Goal: Task Accomplishment & Management: Manage account settings

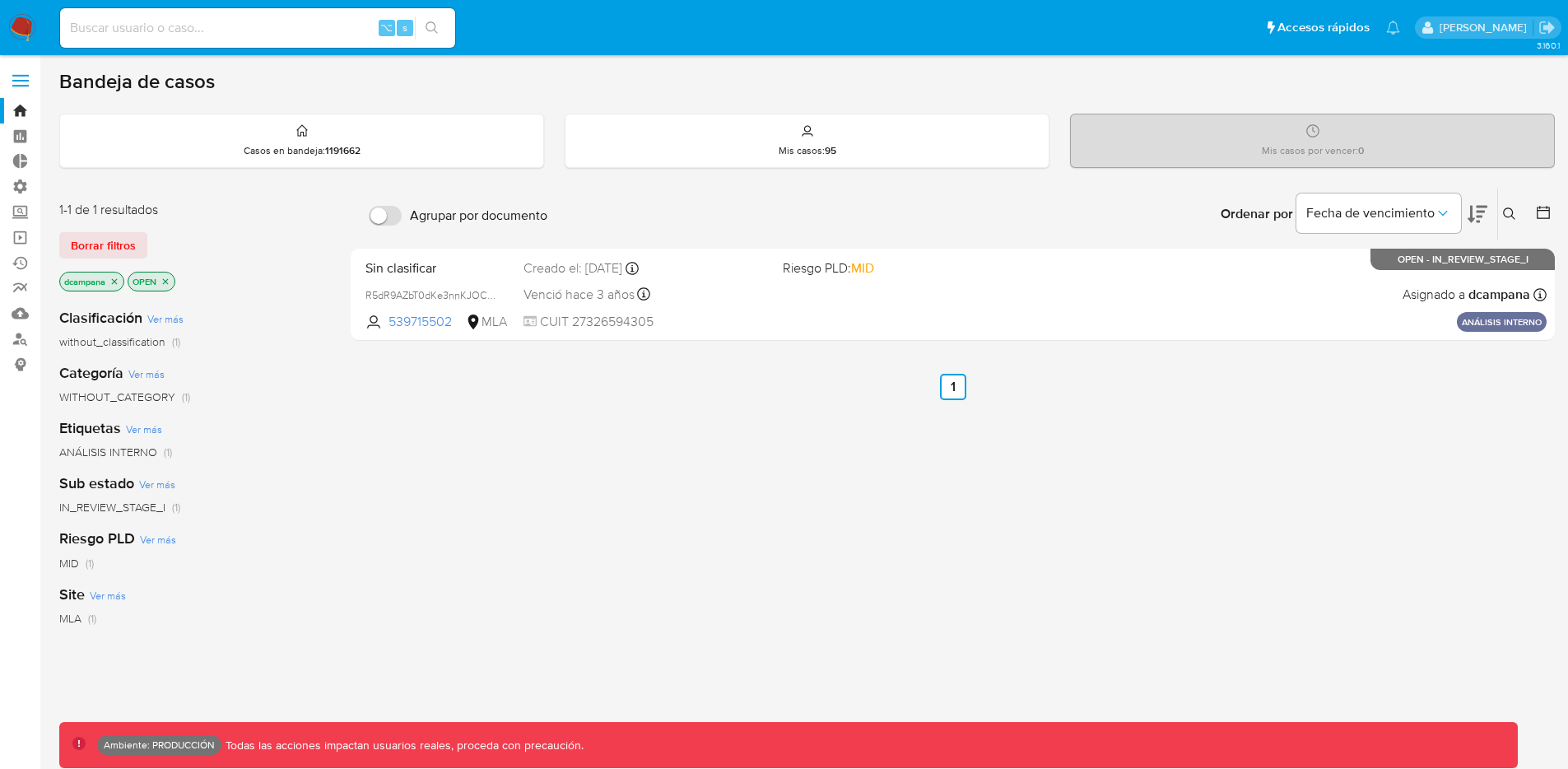
click at [17, 86] on span at bounding box center [21, 85] width 17 height 3
click at [0, 0] on input "checkbox" at bounding box center [0, 0] width 0 height 0
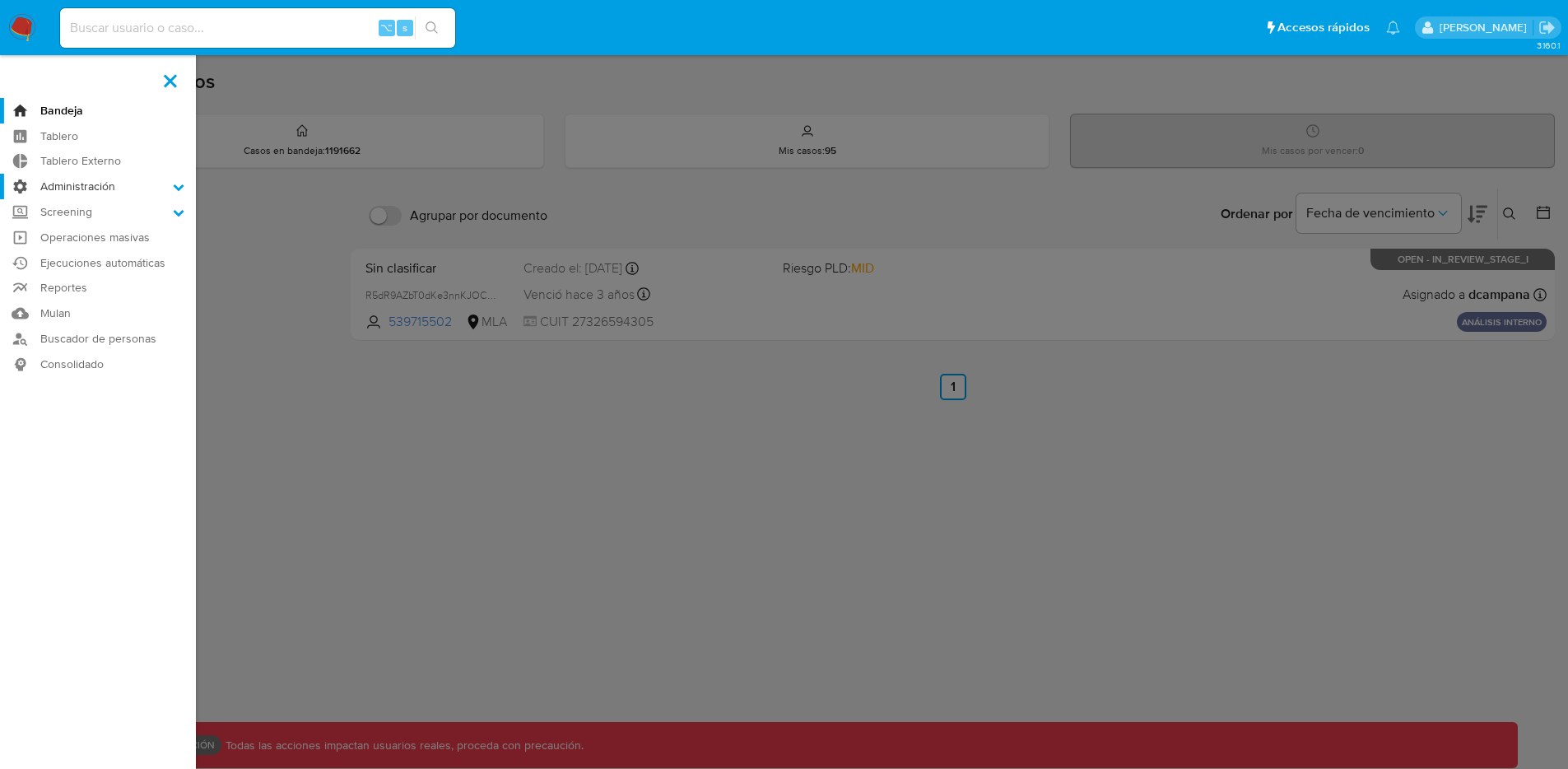
click at [141, 193] on label "Administración" at bounding box center [98, 186] width 196 height 26
click at [0, 0] on input "Administración" at bounding box center [0, 0] width 0 height 0
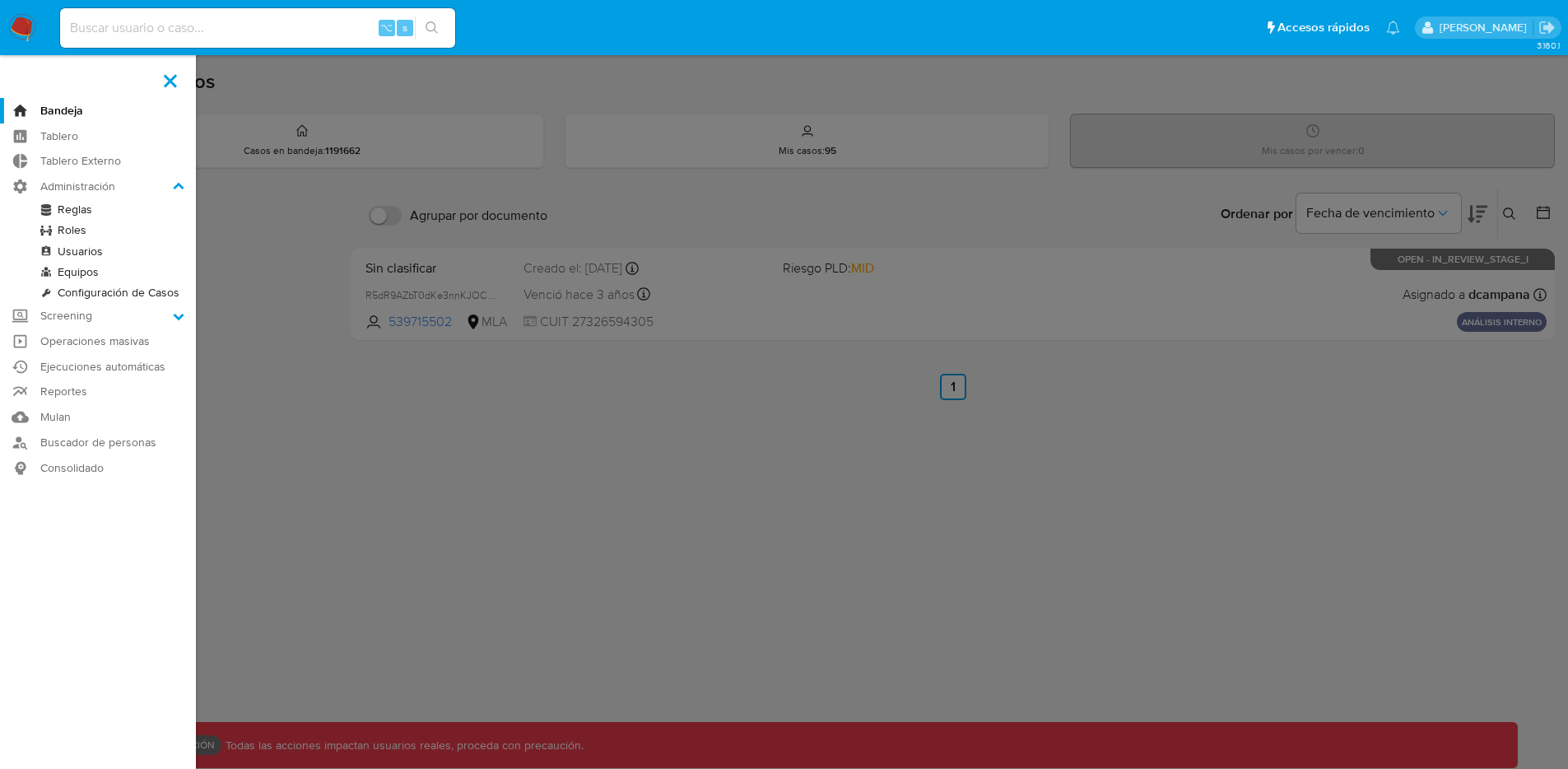
click at [89, 226] on link "Roles" at bounding box center [98, 230] width 196 height 21
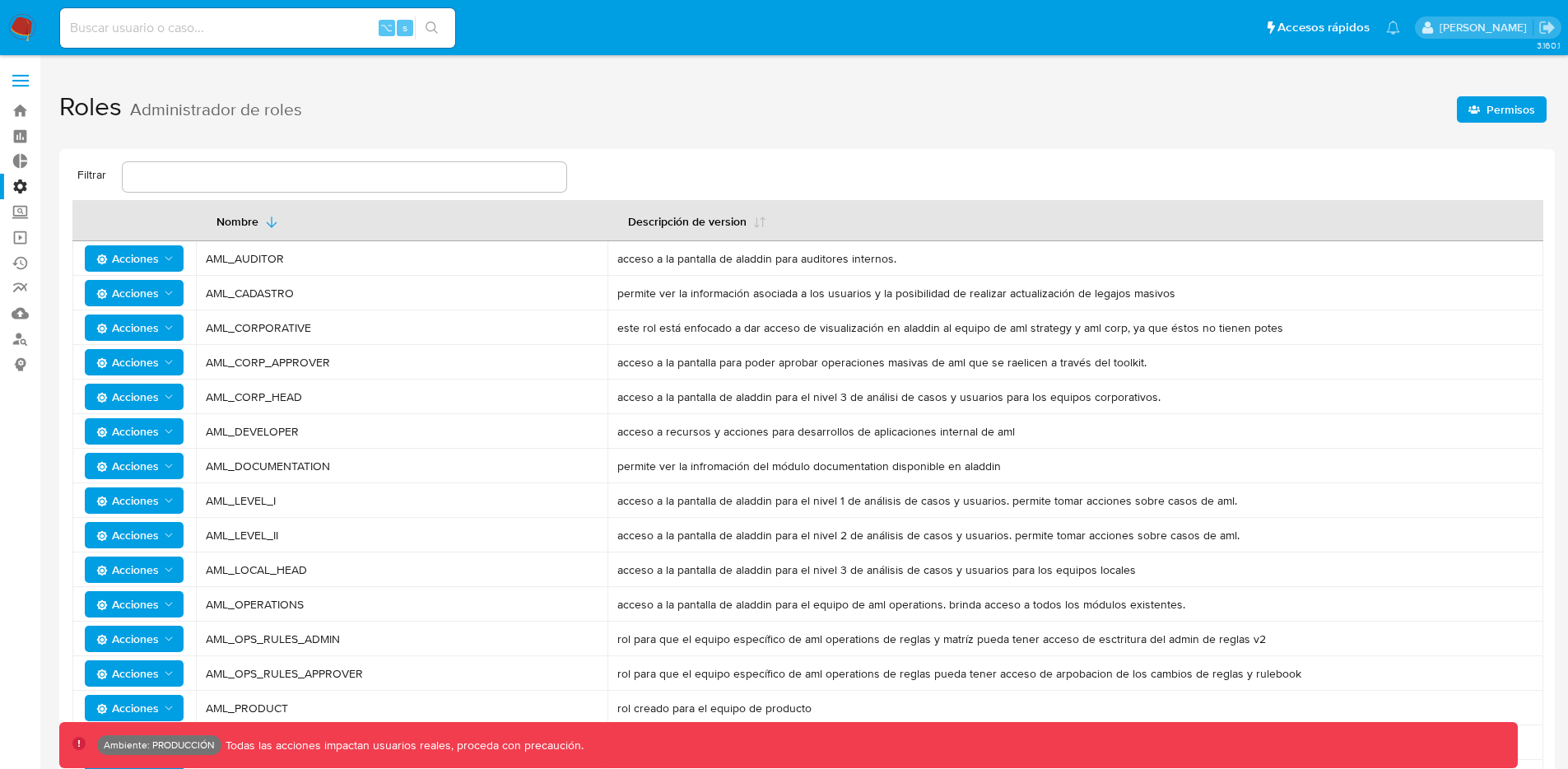
click at [1497, 101] on span "Permisos" at bounding box center [1511, 109] width 49 height 26
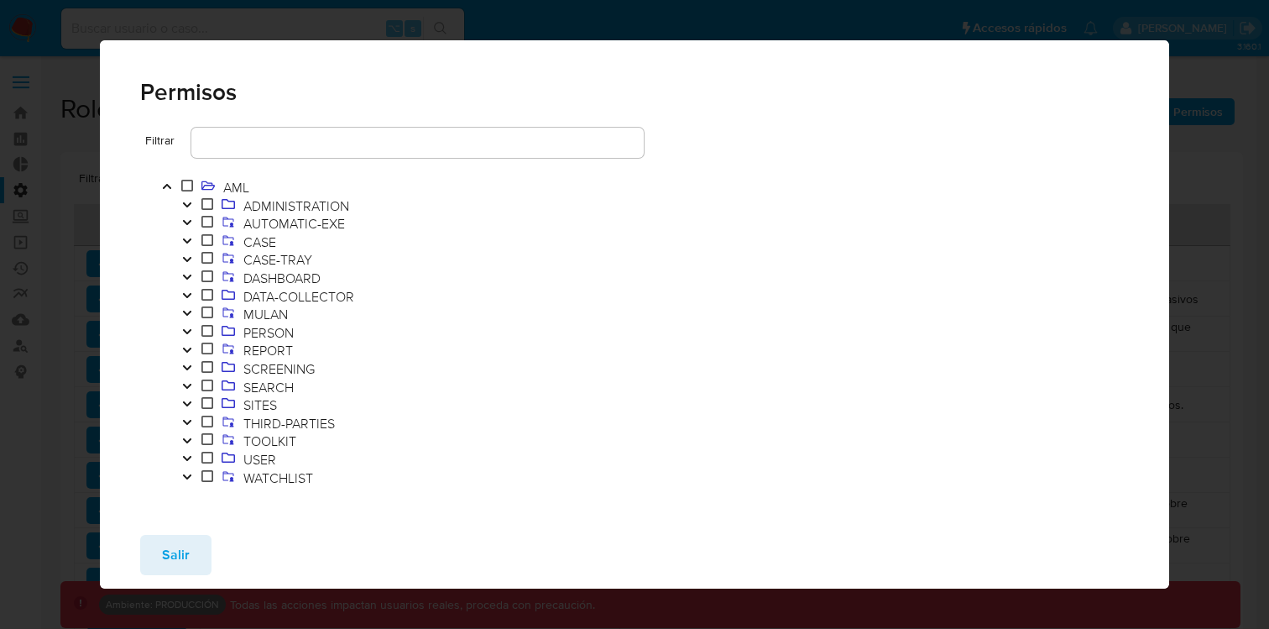
click at [187, 312] on icon "Toggle" at bounding box center [187, 313] width 12 height 10
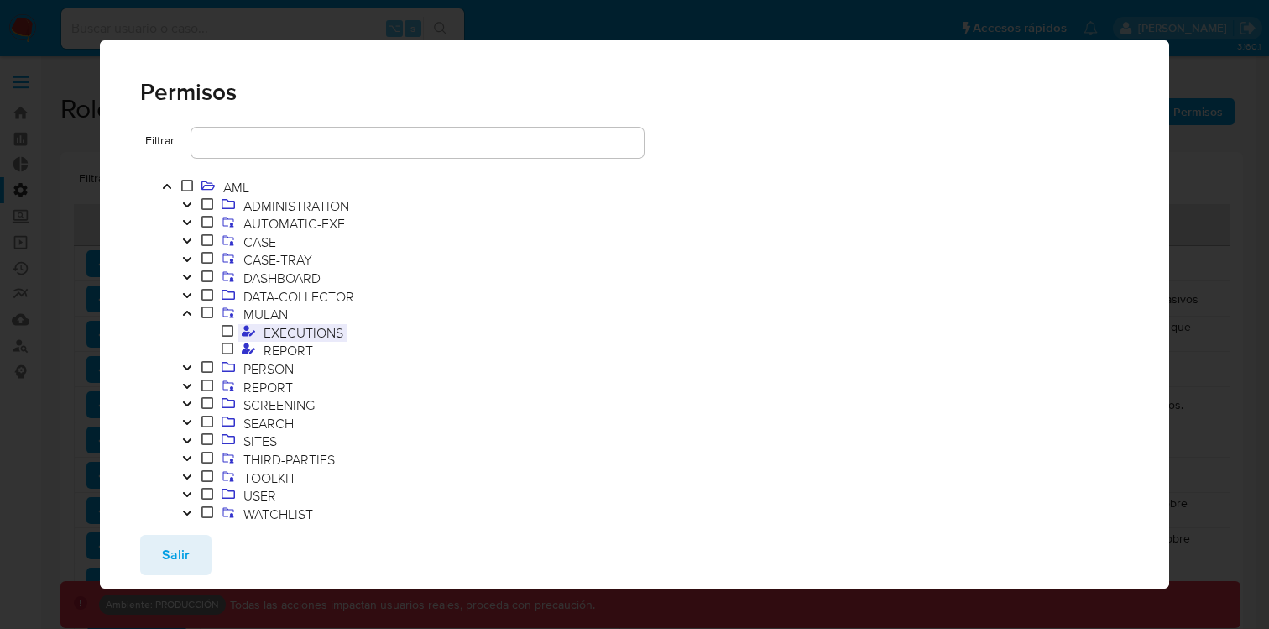
click at [275, 325] on span "EXECUTIONS" at bounding box center [303, 332] width 88 height 18
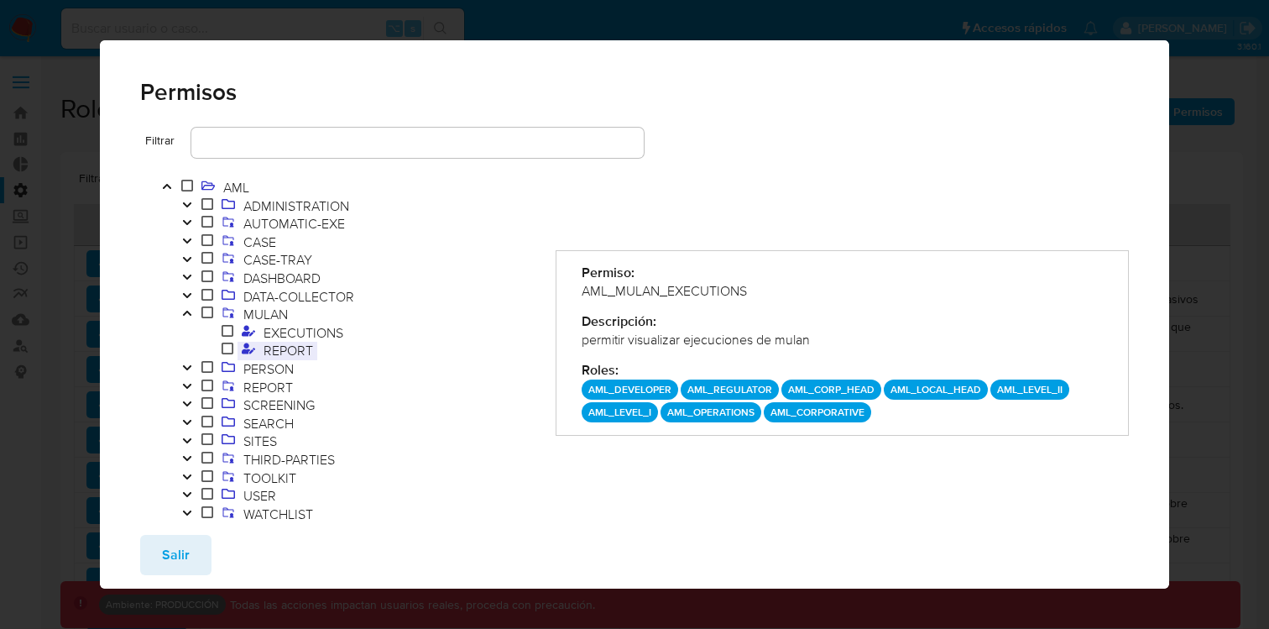
click at [276, 346] on span "REPORT" at bounding box center [288, 350] width 58 height 18
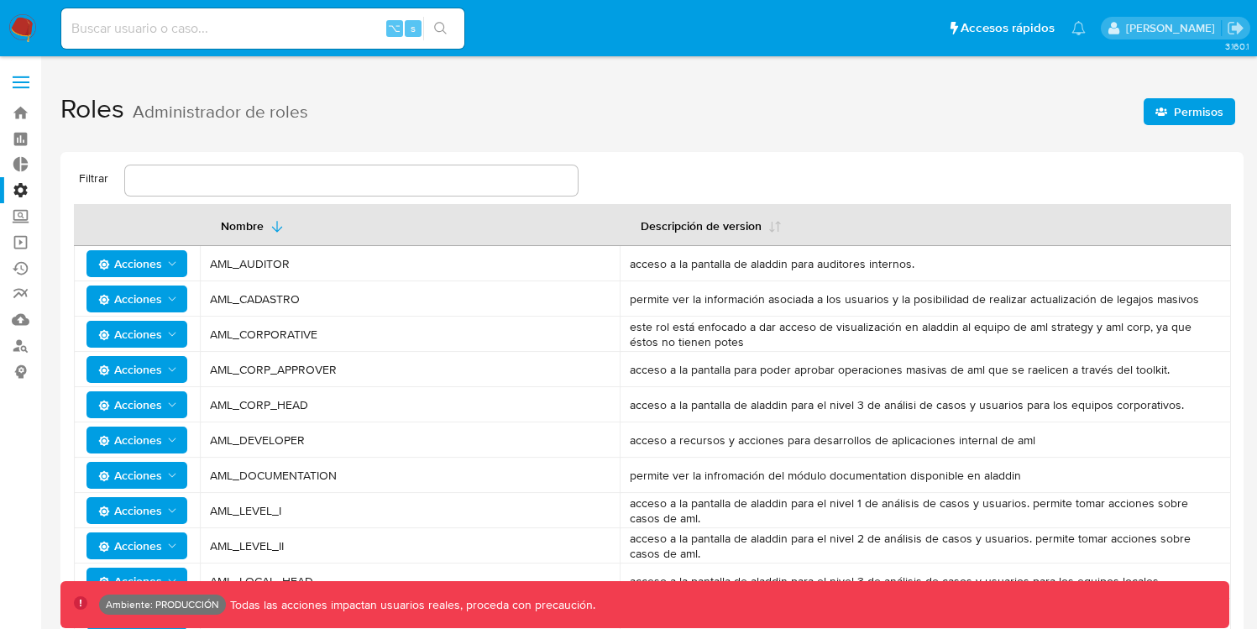
click at [1170, 110] on span "Permisos" at bounding box center [1189, 112] width 68 height 24
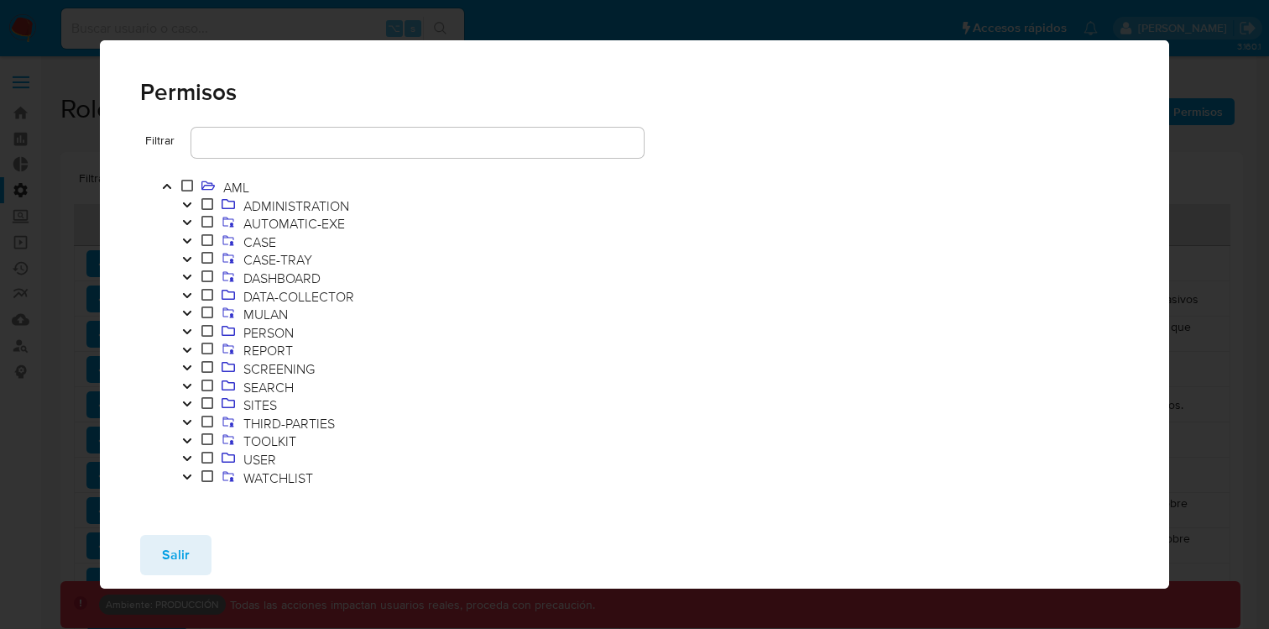
click at [186, 311] on icon "Toggle" at bounding box center [187, 313] width 12 height 10
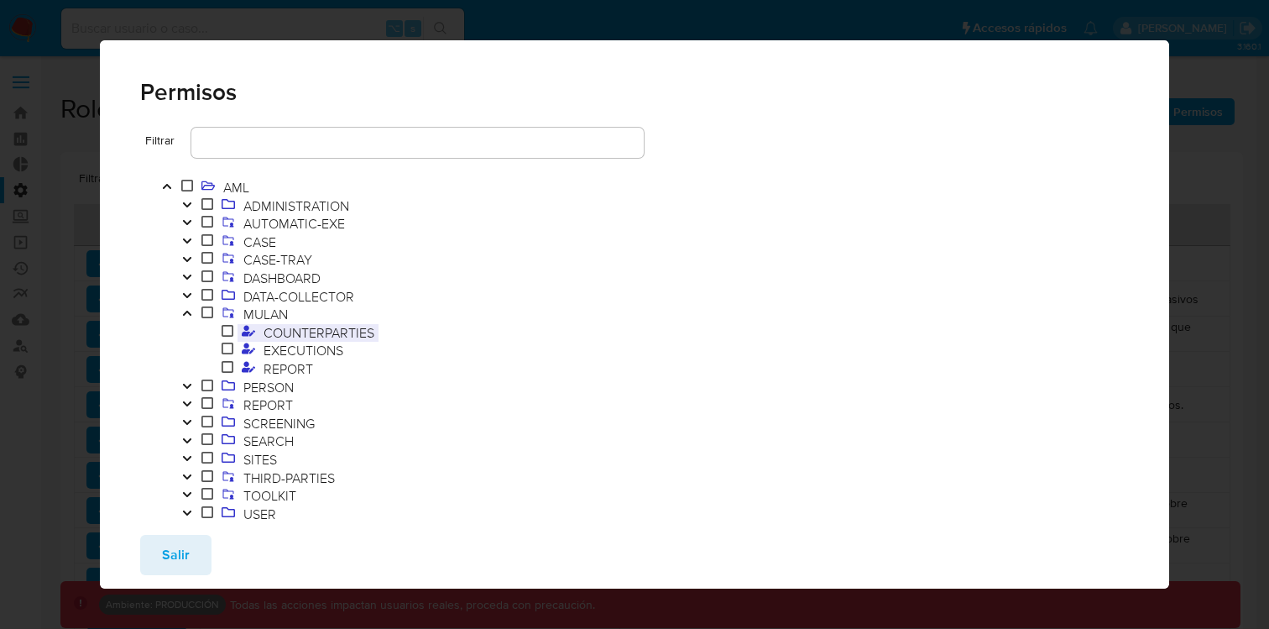
click at [337, 337] on span "COUNTERPARTIES" at bounding box center [318, 332] width 119 height 18
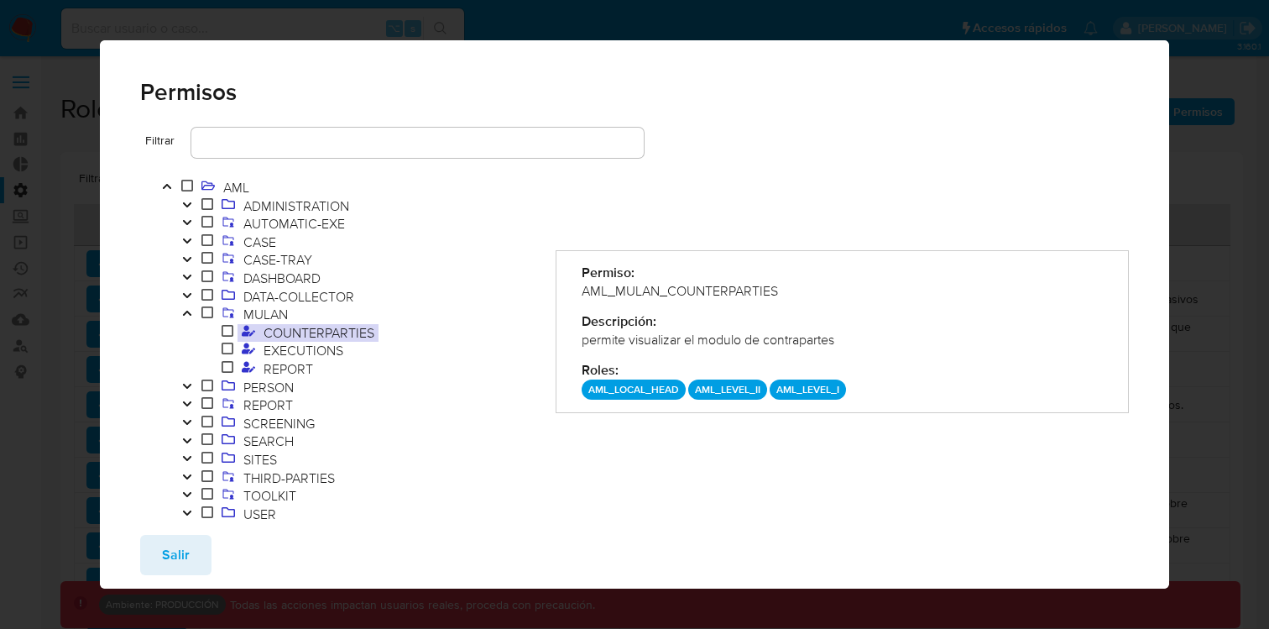
click at [186, 314] on icon "Toggle" at bounding box center [187, 313] width 12 height 10
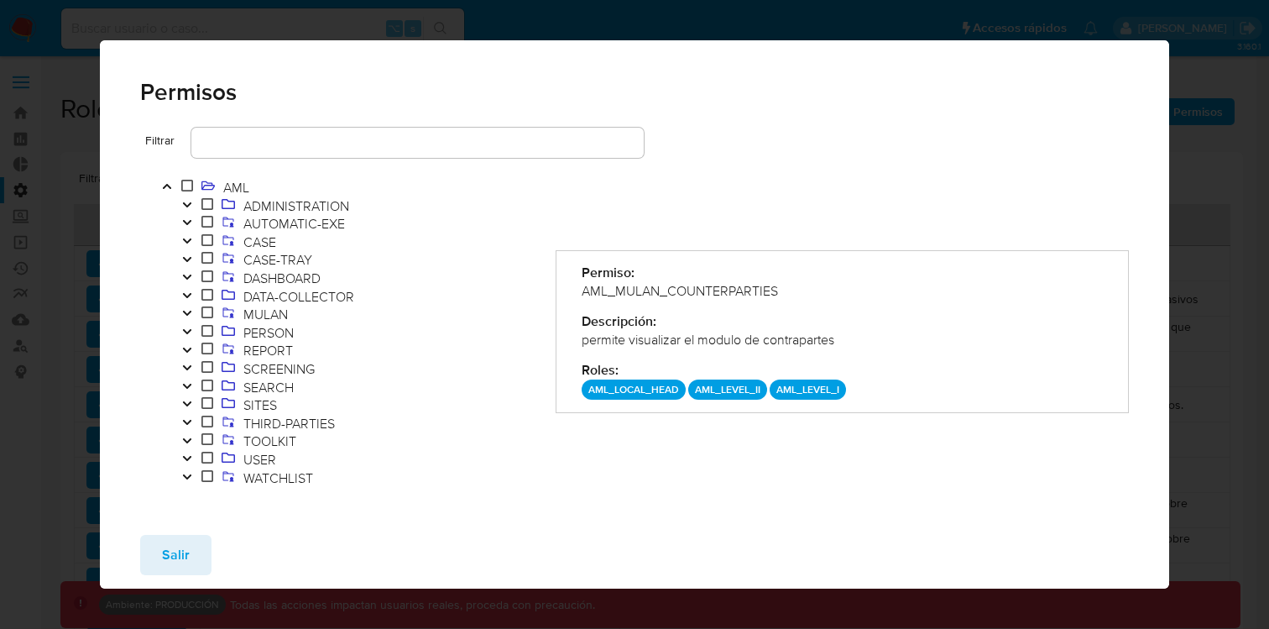
click at [191, 240] on icon "Toggle" at bounding box center [187, 241] width 12 height 10
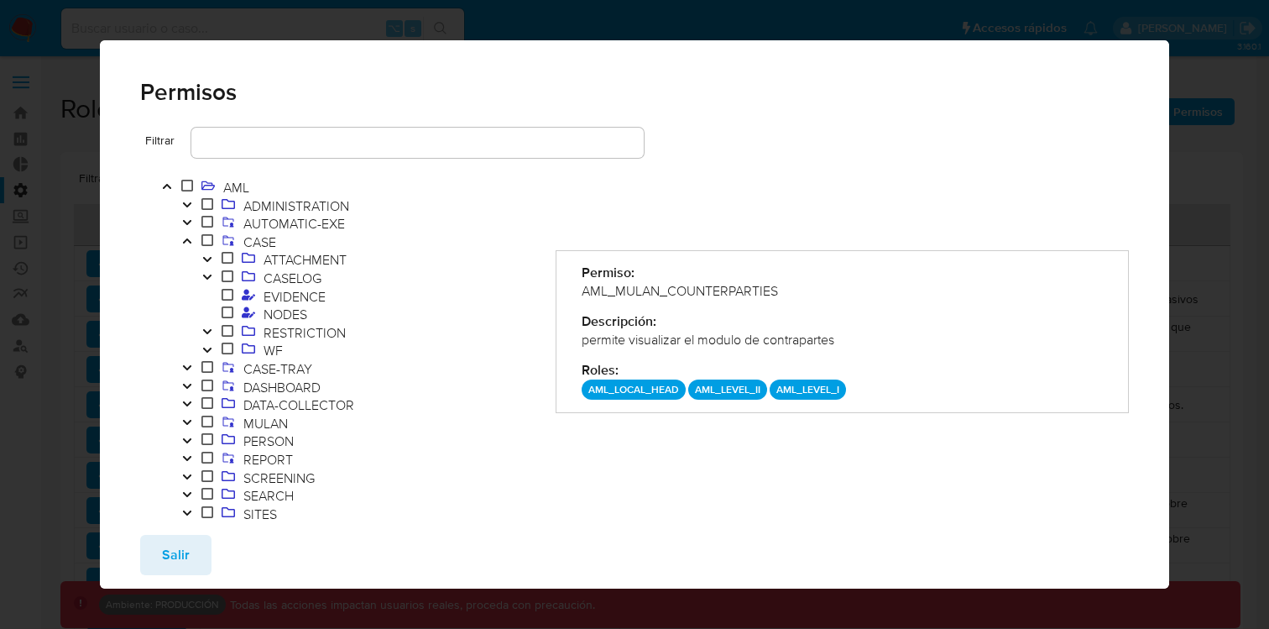
click at [211, 348] on icon "Toggle" at bounding box center [207, 350] width 8 height 5
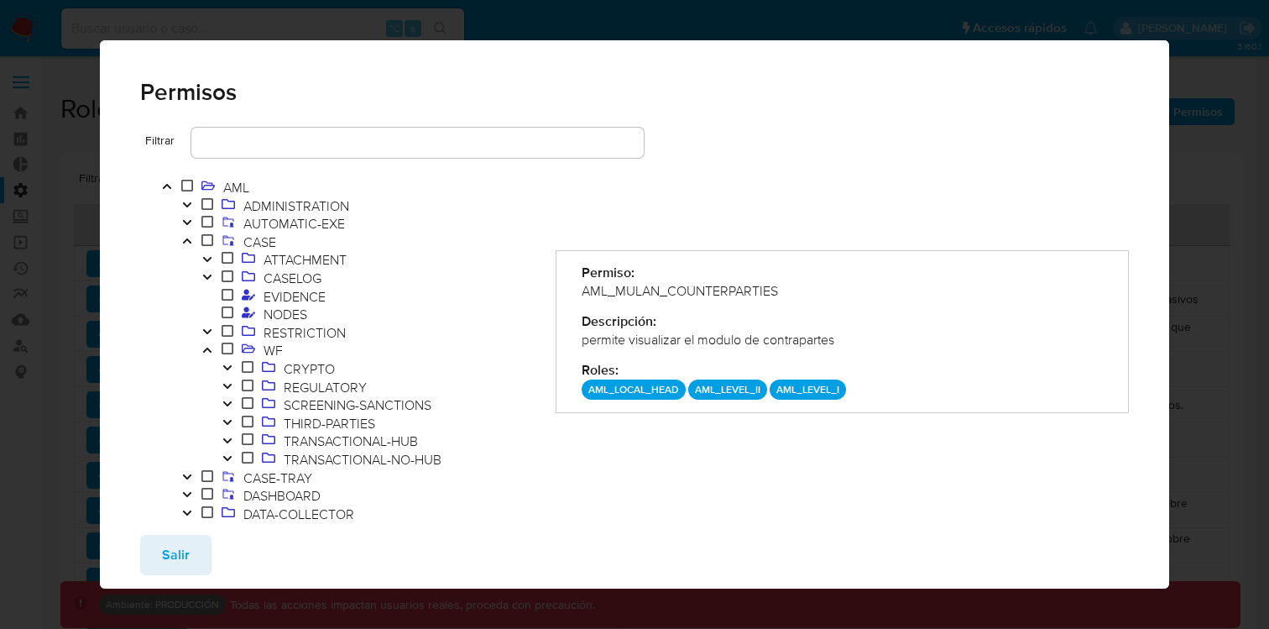
click at [231, 405] on icon "Toggle" at bounding box center [228, 404] width 12 height 10
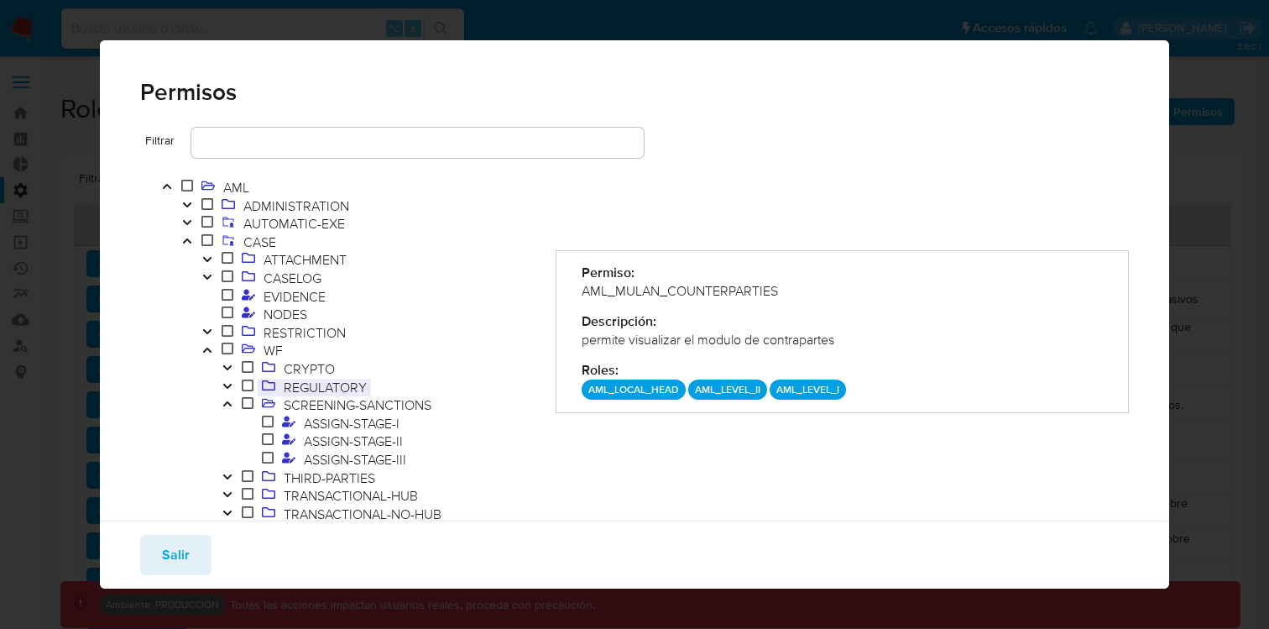
scroll to position [3, 0]
click at [338, 421] on span "ASSIGN-STAGE-I" at bounding box center [352, 420] width 104 height 18
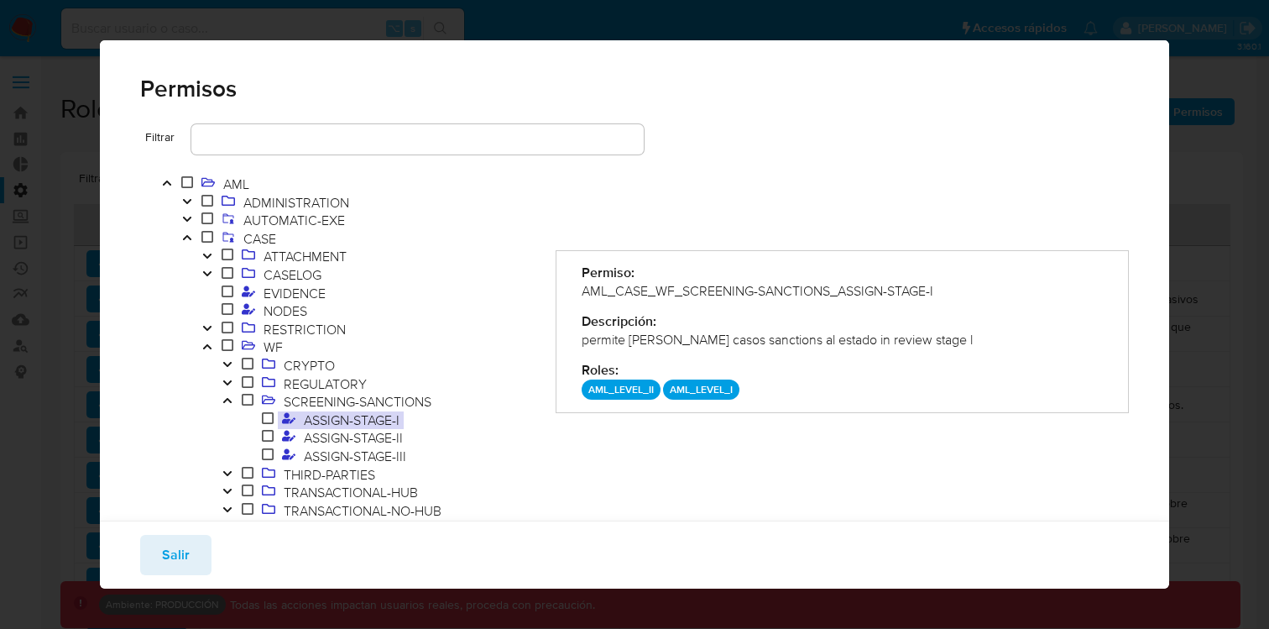
click at [228, 403] on icon "Toggle" at bounding box center [228, 400] width 12 height 10
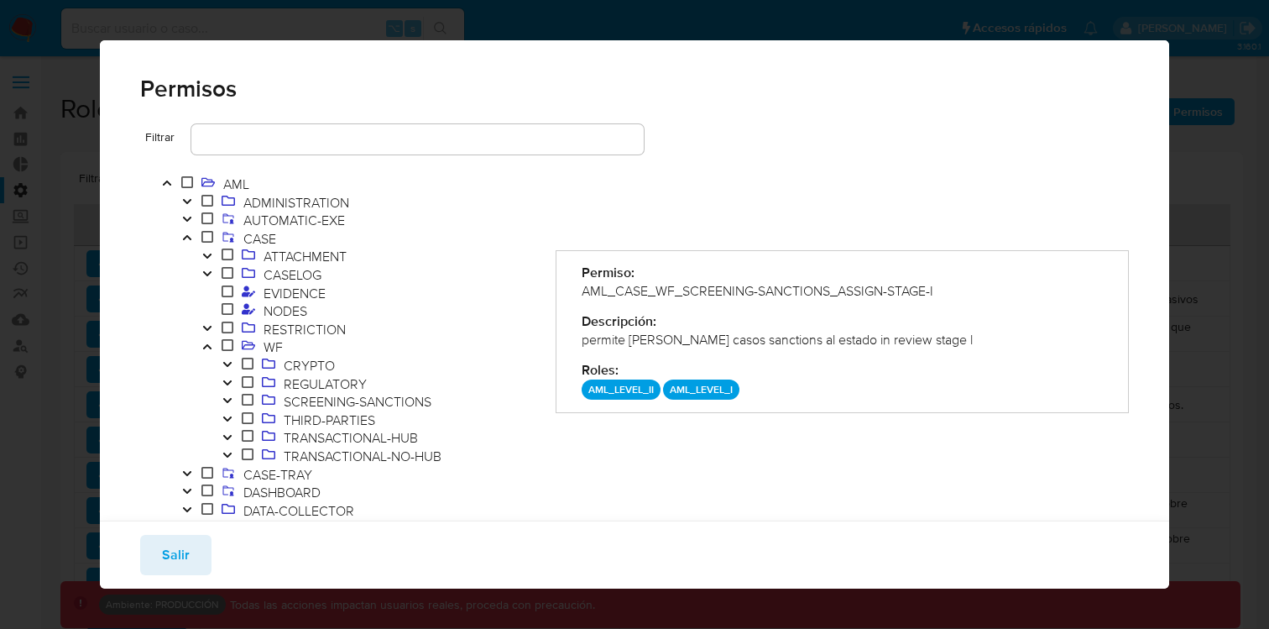
click at [232, 384] on icon "Toggle" at bounding box center [228, 383] width 12 height 10
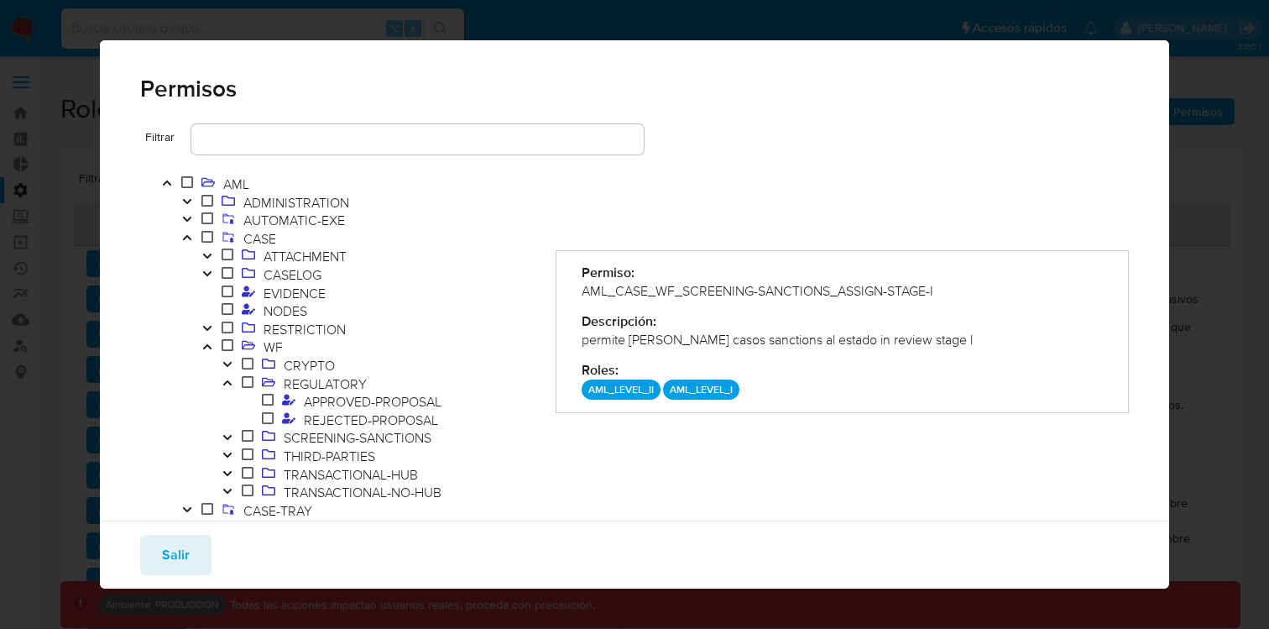
click at [232, 384] on icon "Toggle" at bounding box center [228, 383] width 12 height 10
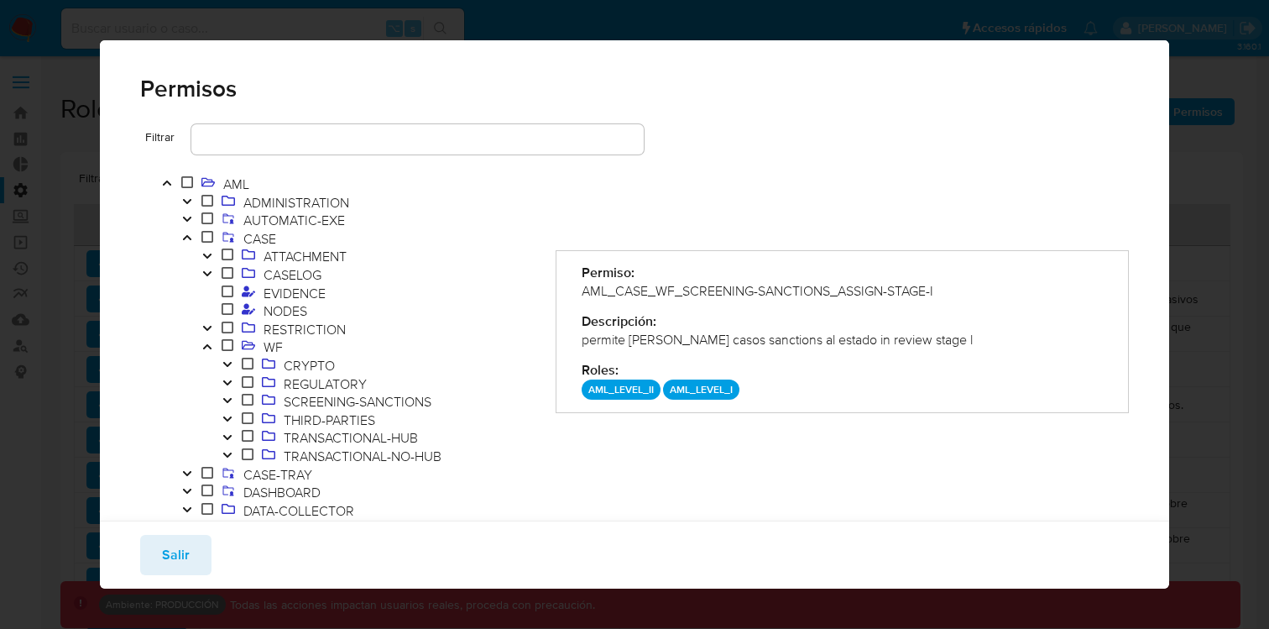
click at [229, 364] on icon "Toggle" at bounding box center [227, 364] width 8 height 5
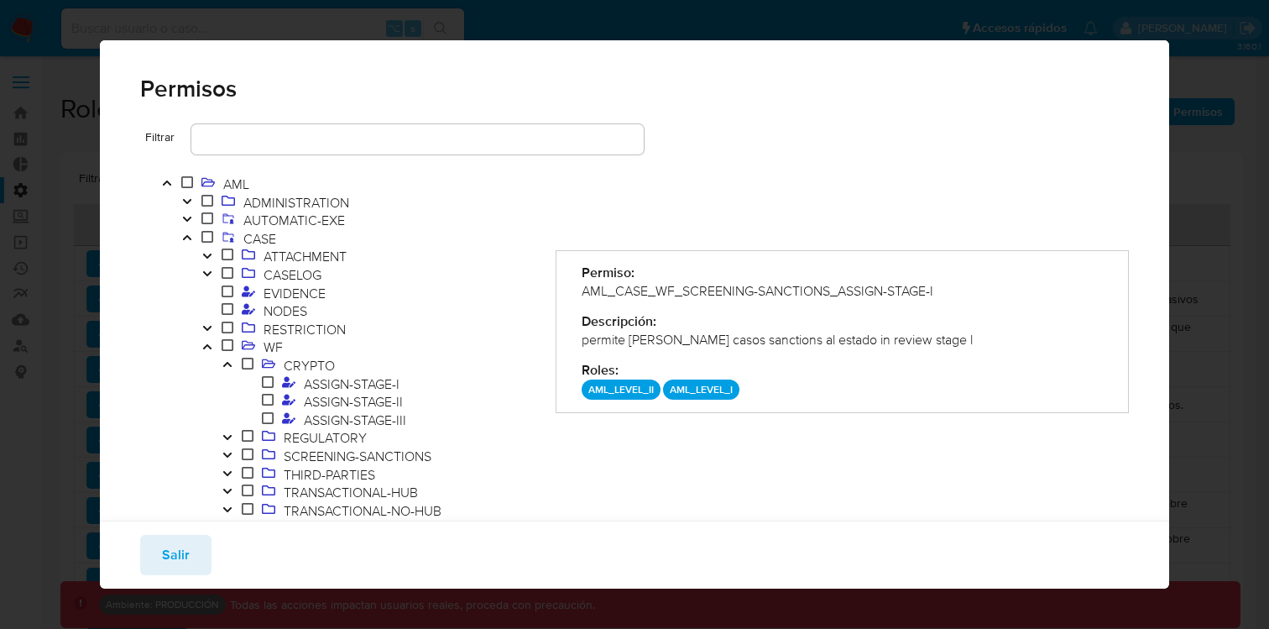
click at [229, 364] on icon "Toggle" at bounding box center [227, 364] width 8 height 5
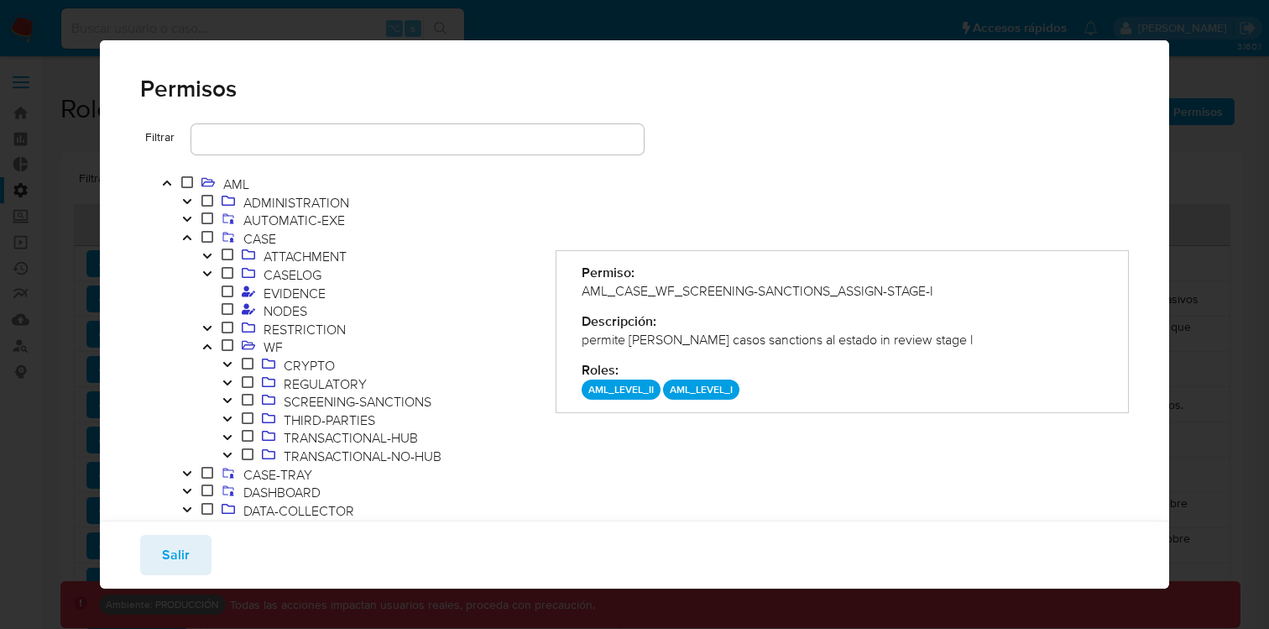
click at [228, 378] on icon "Toggle" at bounding box center [228, 383] width 12 height 10
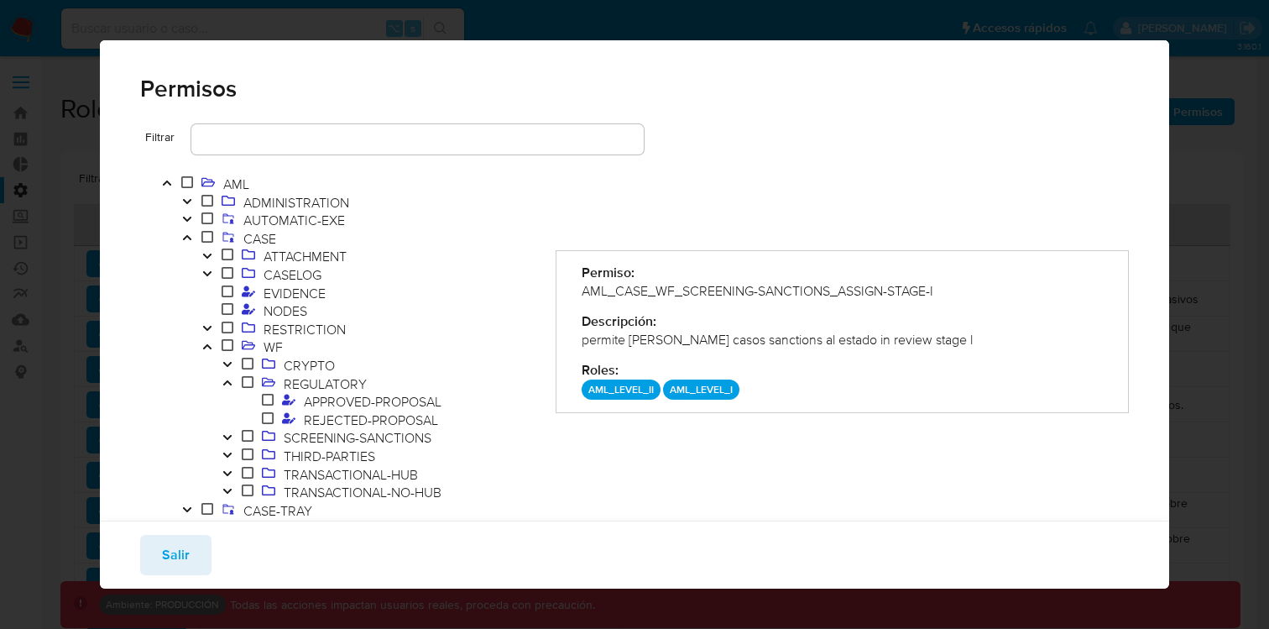
click at [228, 378] on icon "Toggle" at bounding box center [228, 383] width 12 height 10
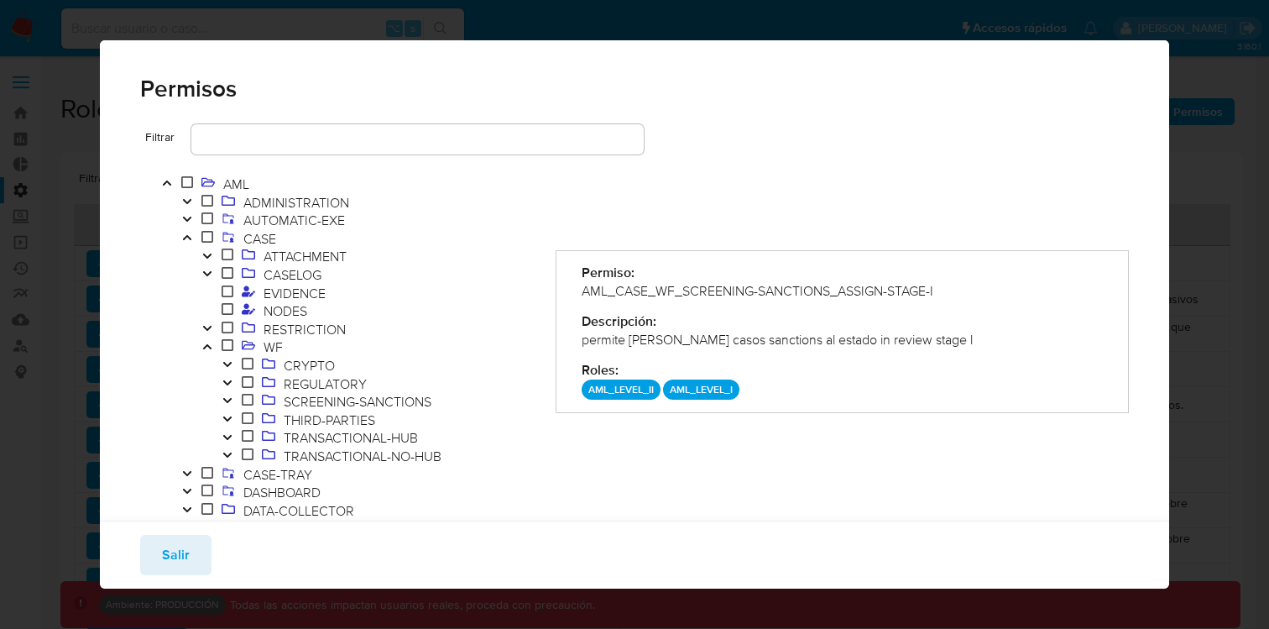
click at [228, 399] on icon "Toggle" at bounding box center [228, 400] width 12 height 10
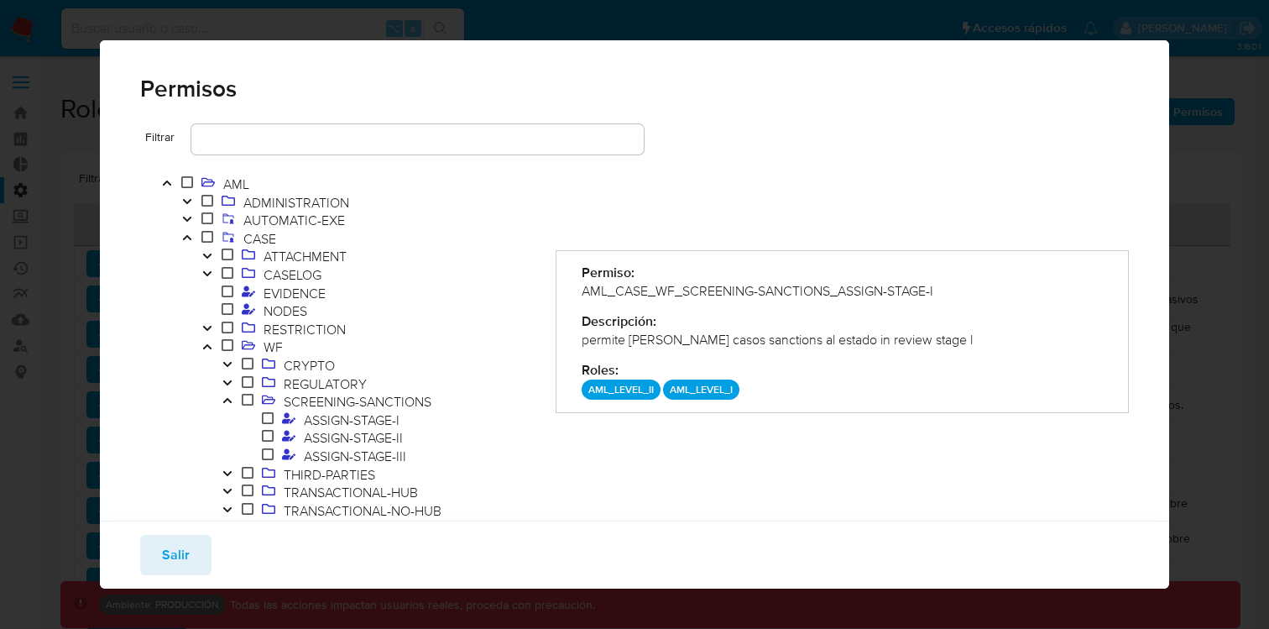
click at [228, 399] on icon "Toggle" at bounding box center [228, 400] width 12 height 10
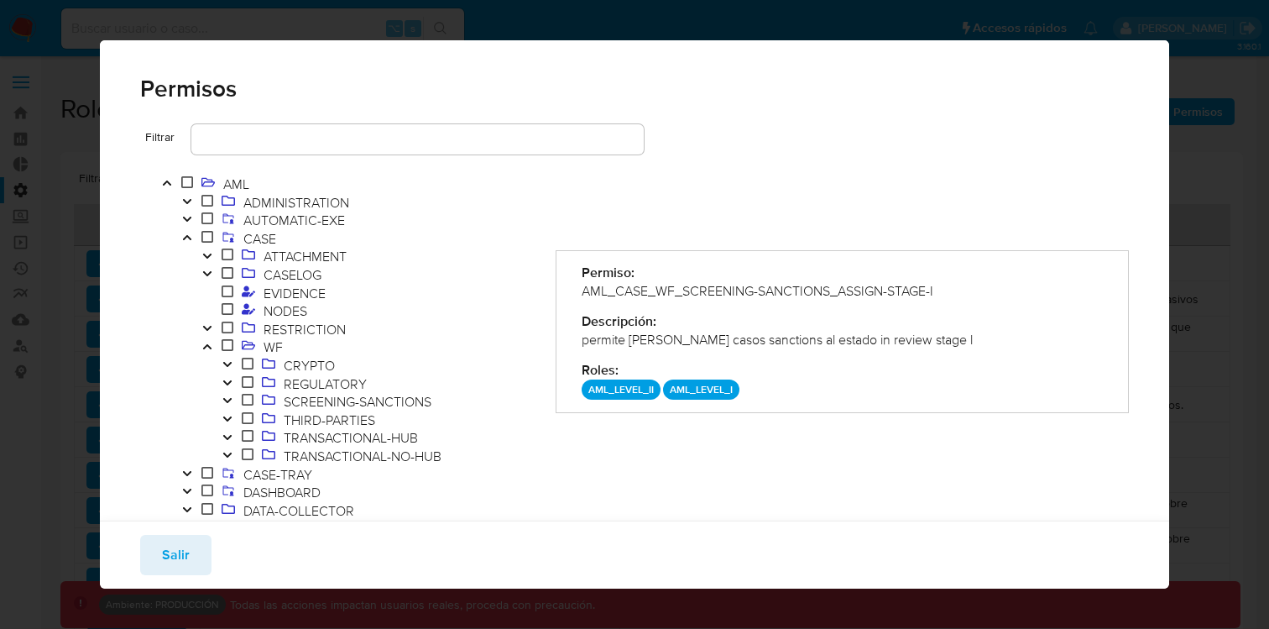
click at [233, 416] on icon "Toggle" at bounding box center [228, 419] width 12 height 10
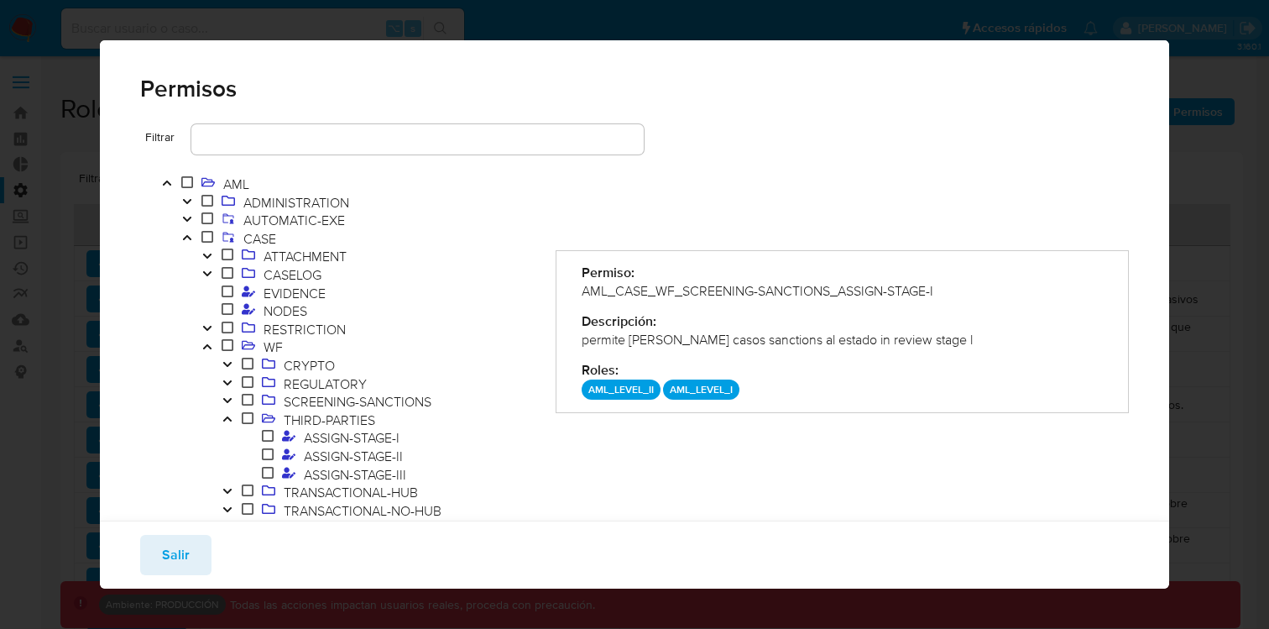
click at [233, 416] on icon "Toggle" at bounding box center [228, 419] width 12 height 10
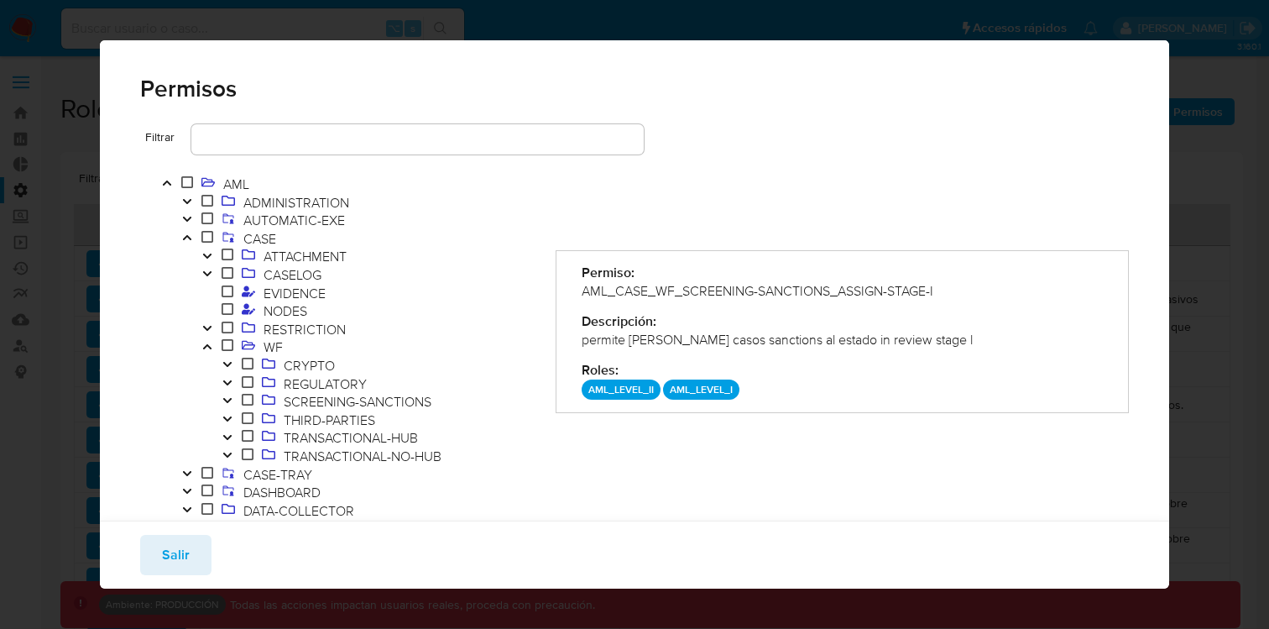
click at [232, 438] on icon "Toggle" at bounding box center [228, 437] width 12 height 10
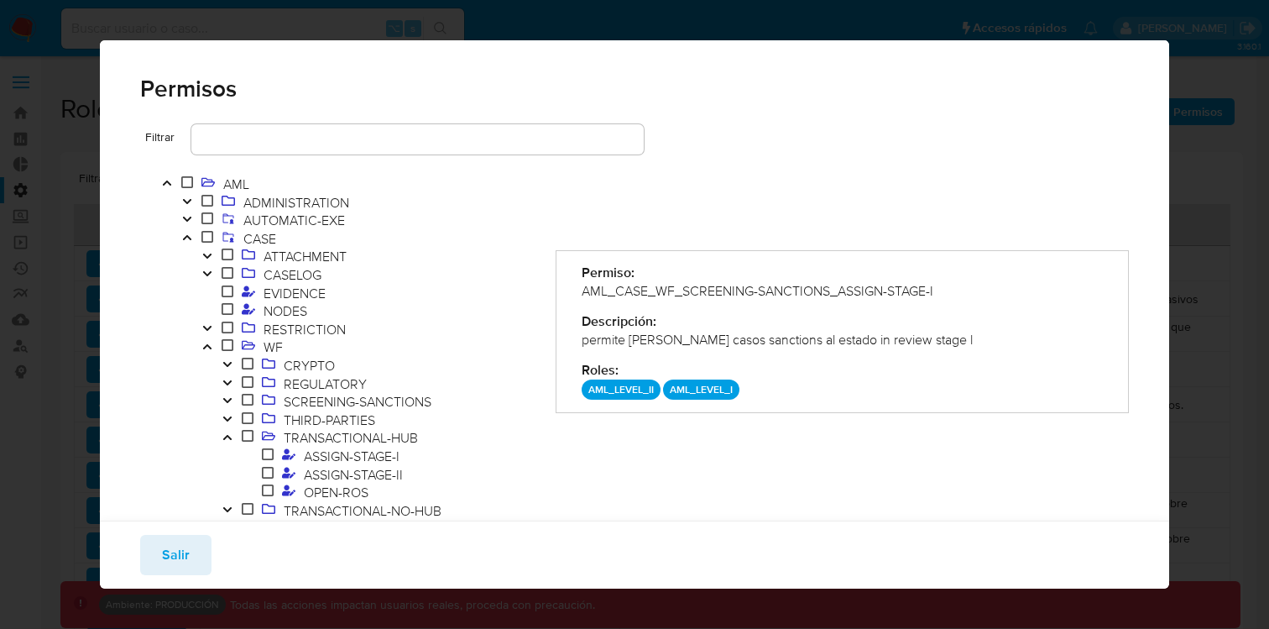
click at [232, 438] on icon "Toggle" at bounding box center [228, 437] width 12 height 10
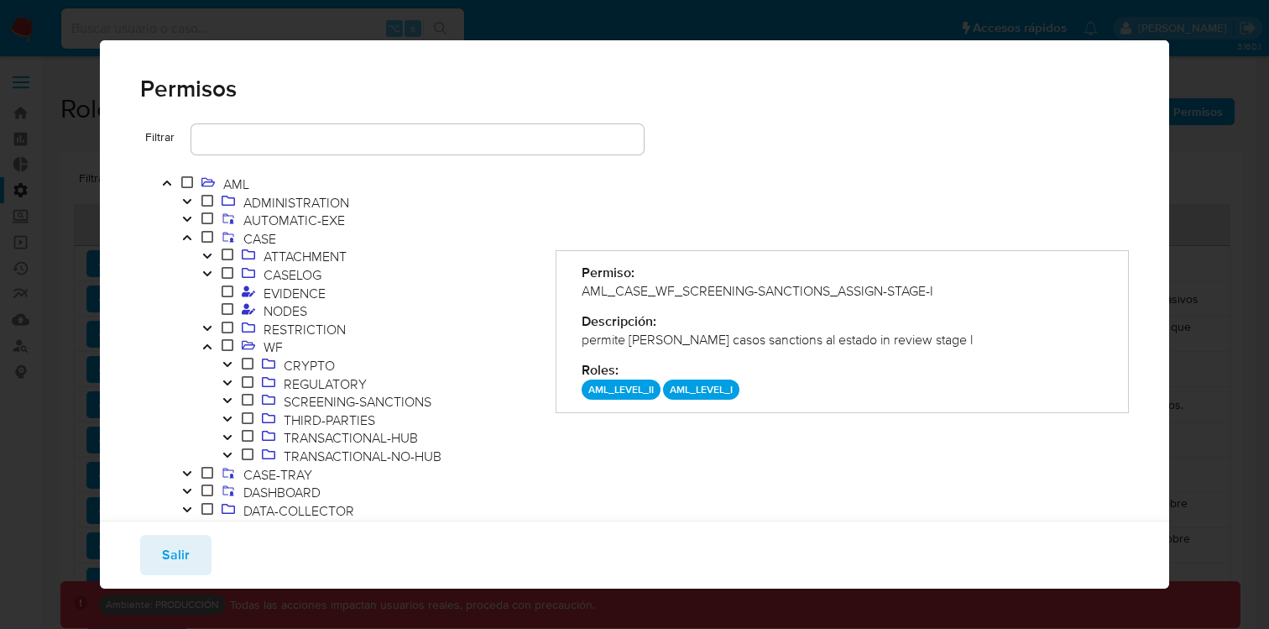
click at [231, 452] on icon "Toggle" at bounding box center [228, 455] width 12 height 10
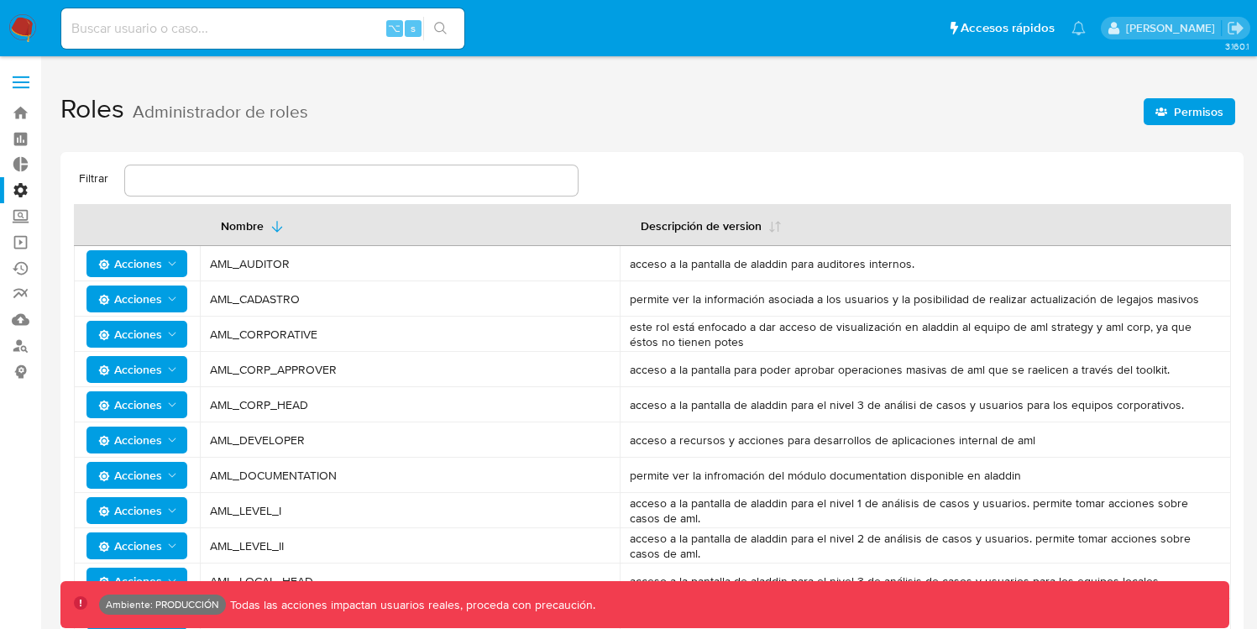
click at [1200, 100] on span "Permisos" at bounding box center [1199, 111] width 50 height 27
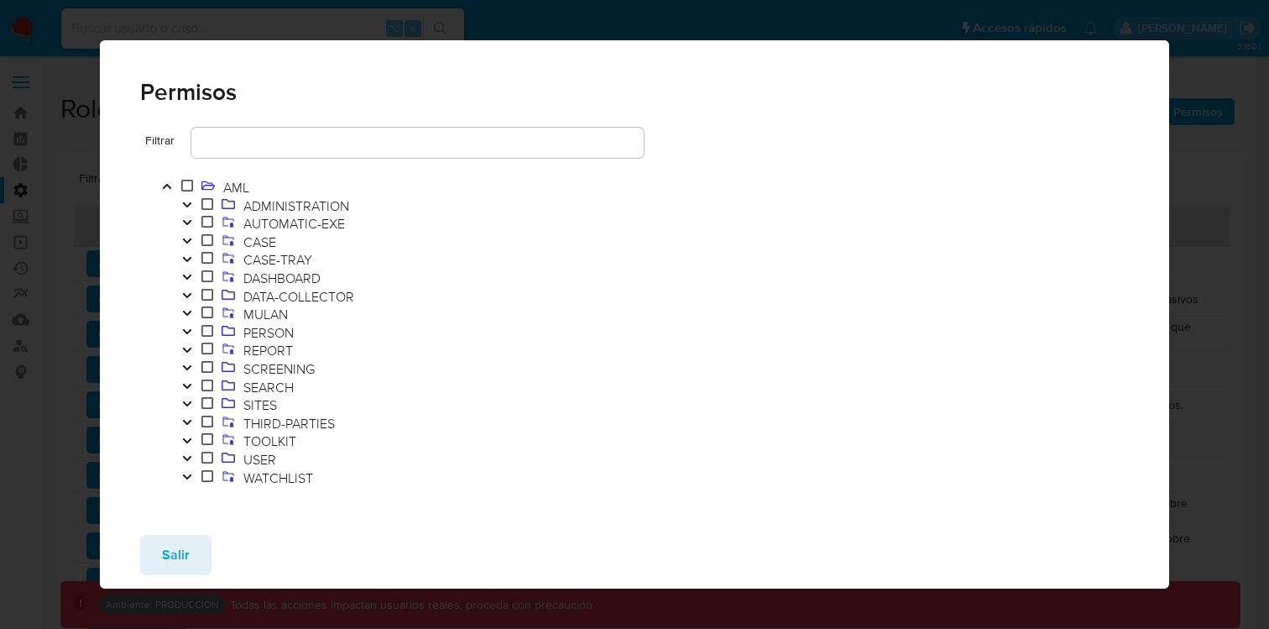
click at [190, 241] on icon "Toggle" at bounding box center [187, 241] width 12 height 10
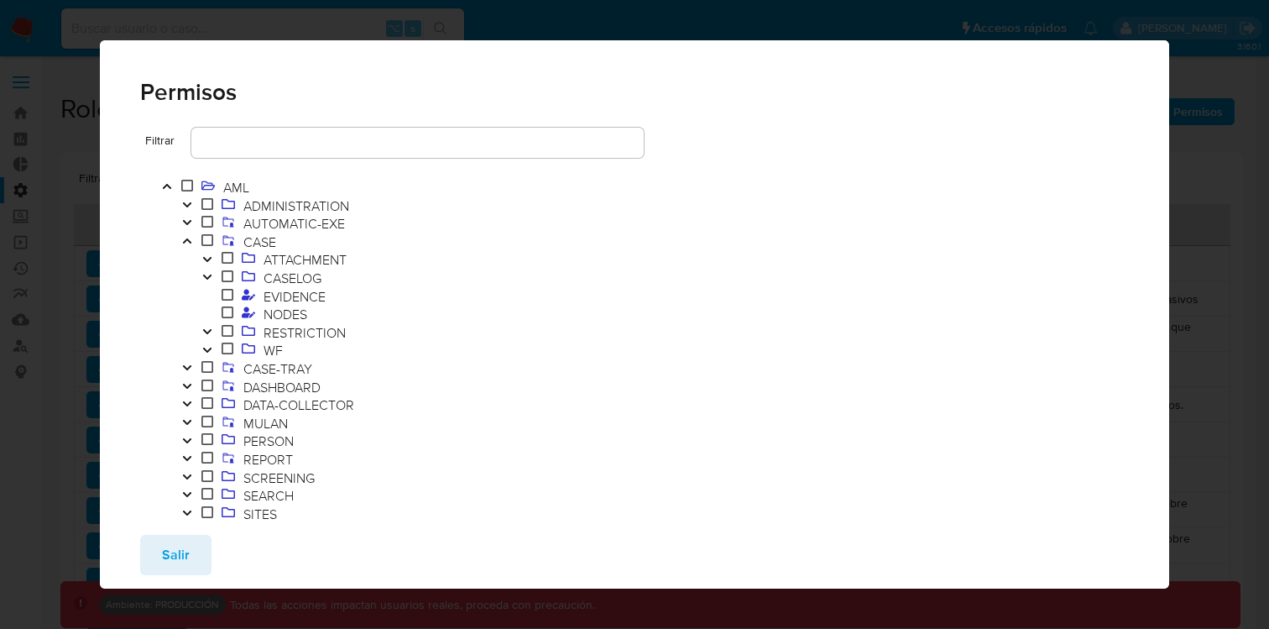
click at [212, 346] on icon "Toggle" at bounding box center [207, 350] width 12 height 10
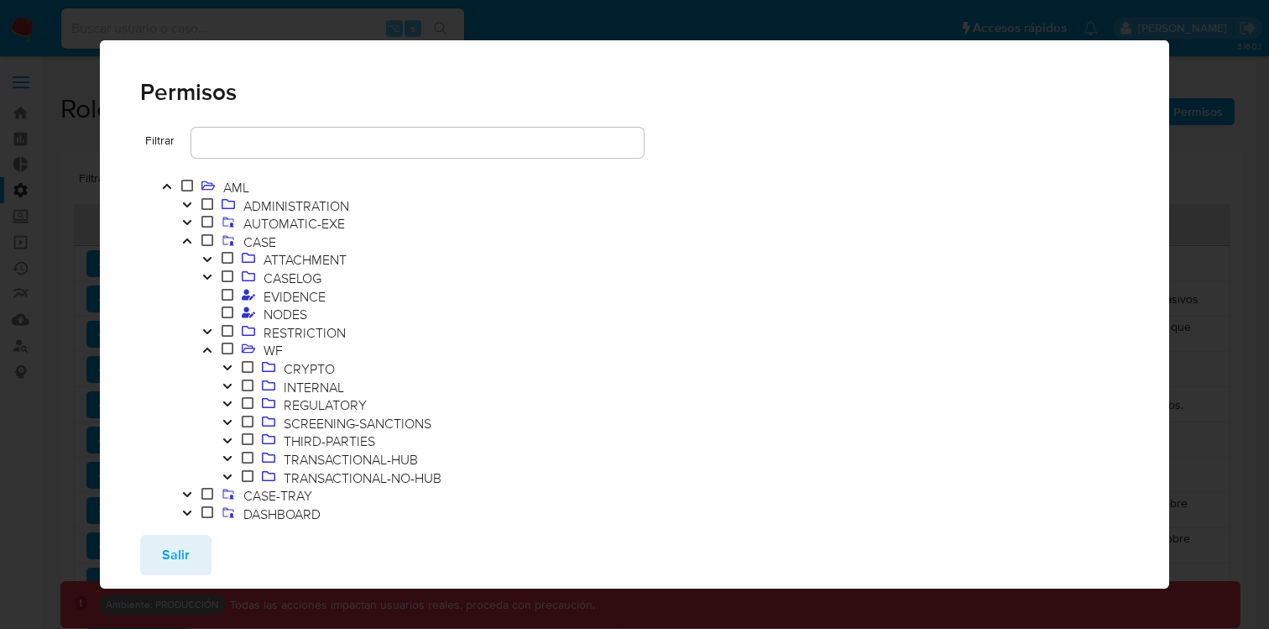
click at [230, 379] on button "Toggle" at bounding box center [227, 388] width 20 height 18
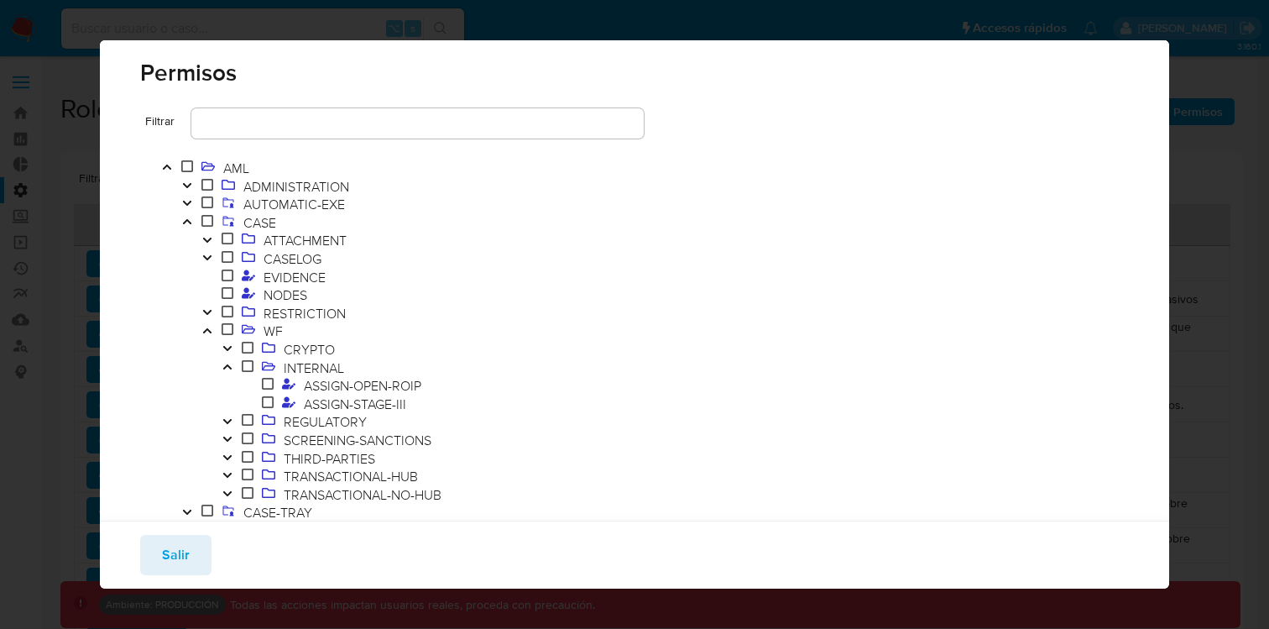
scroll to position [102, 0]
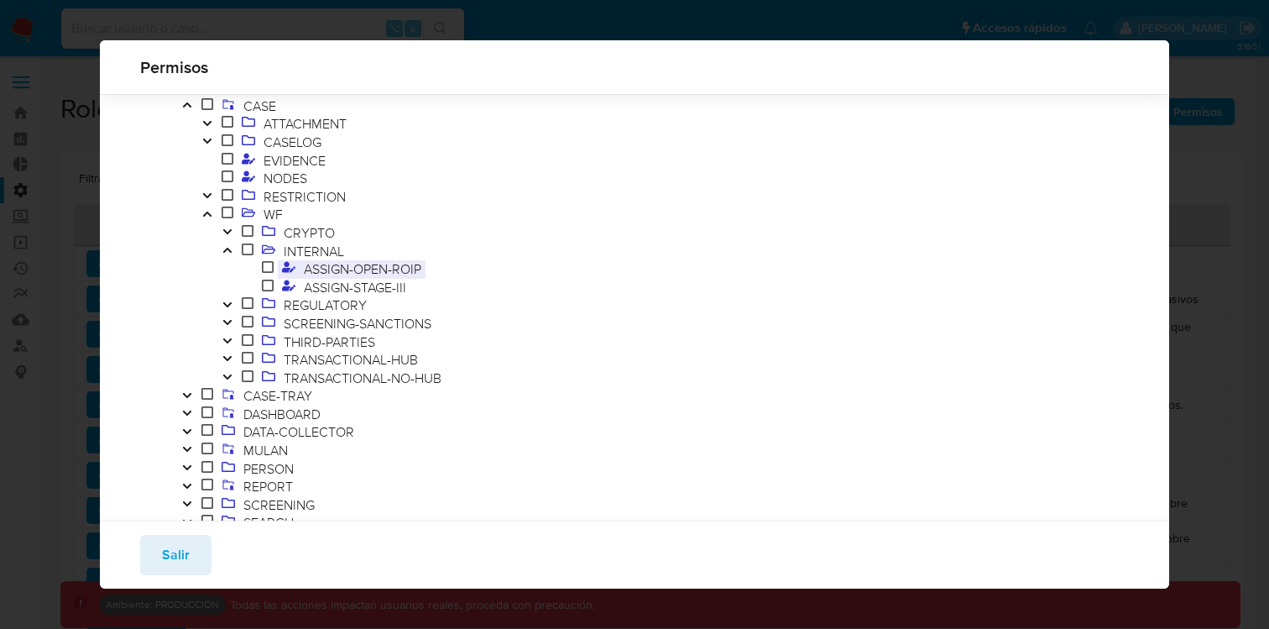
click at [404, 266] on span "ASSIGN-OPEN-ROIP" at bounding box center [363, 268] width 126 height 18
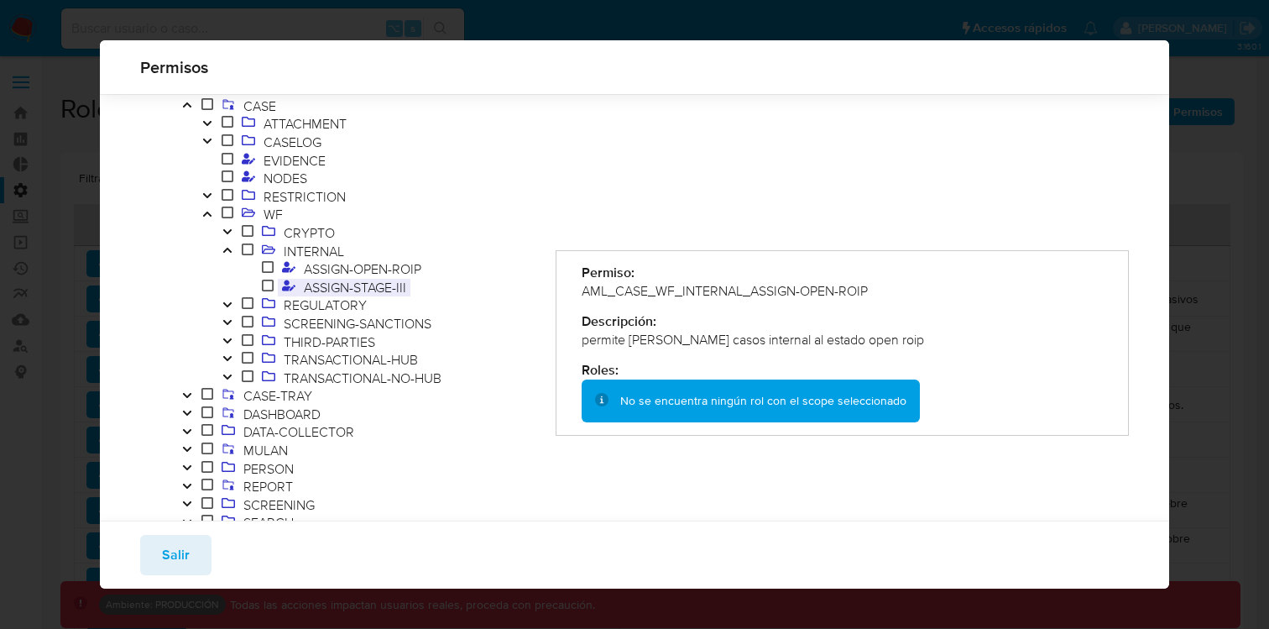
click at [391, 287] on span "ASSIGN-STAGE-III" at bounding box center [355, 287] width 111 height 18
click at [393, 273] on span "ASSIGN-OPEN-ROIP" at bounding box center [363, 268] width 126 height 18
click at [388, 281] on span "ASSIGN-STAGE-III" at bounding box center [355, 287] width 111 height 18
click at [424, 265] on span "ASSIGN-OPEN-ROIP" at bounding box center [363, 268] width 126 height 18
